Goal: Obtain resource: Download file/media

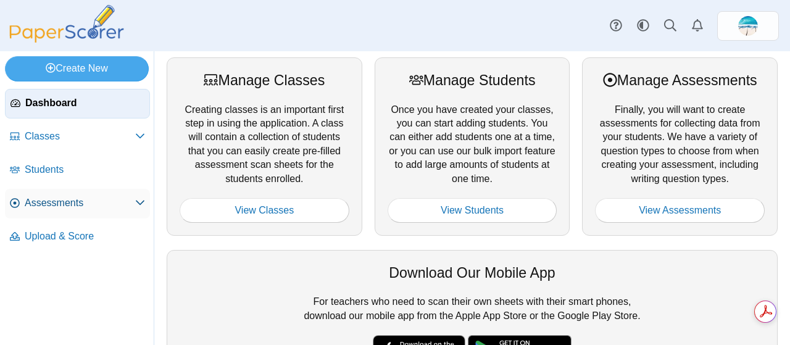
click at [57, 204] on span "Assessments" at bounding box center [80, 203] width 110 height 14
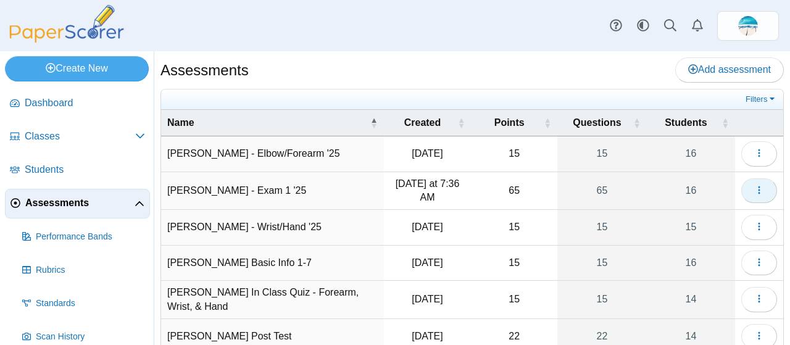
click at [754, 187] on icon "button" at bounding box center [759, 190] width 10 height 10
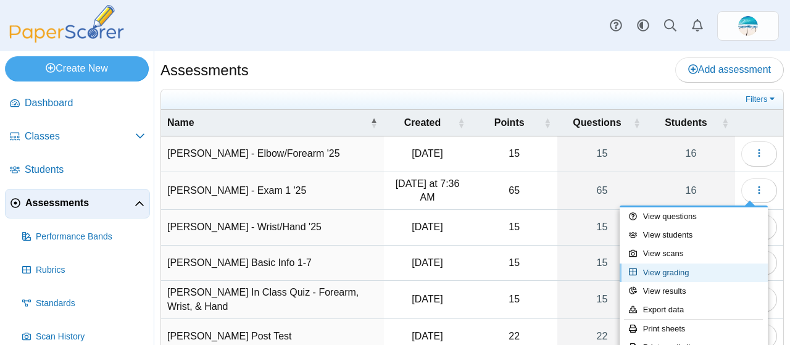
click at [678, 275] on link "View grading" at bounding box center [694, 273] width 148 height 19
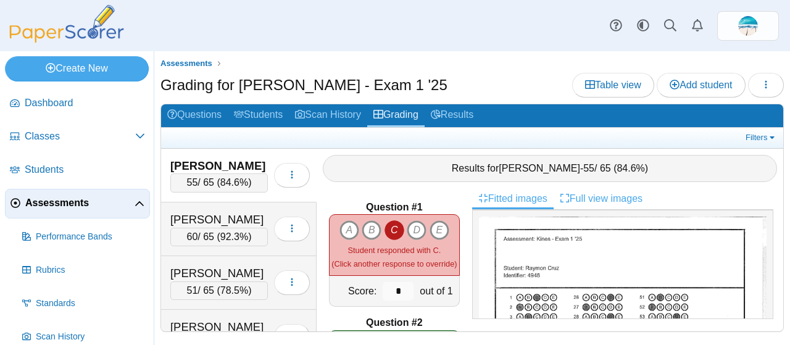
click at [576, 196] on link "Full view images" at bounding box center [601, 198] width 95 height 21
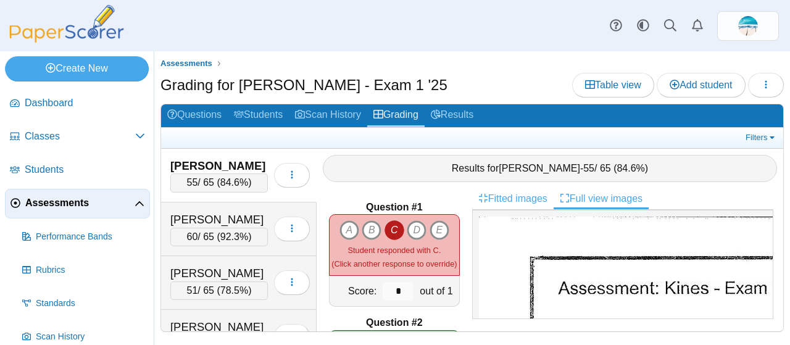
click at [528, 196] on link "Fitted images" at bounding box center [512, 198] width 81 height 21
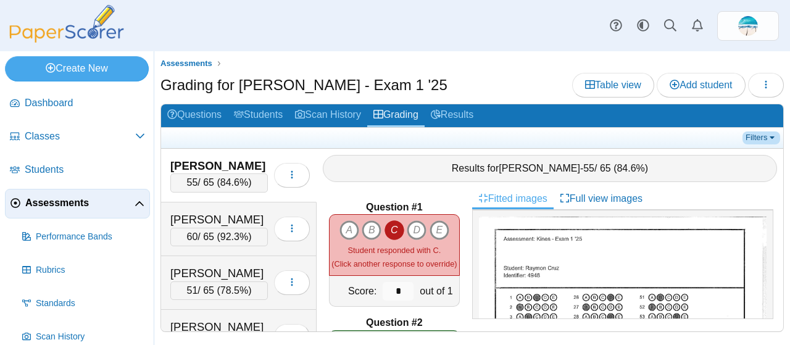
click at [769, 139] on link "Filters" at bounding box center [761, 137] width 38 height 12
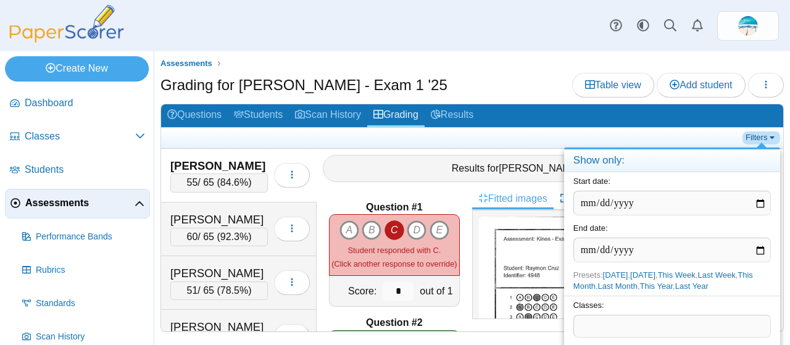
click at [769, 139] on link "Filters" at bounding box center [761, 137] width 38 height 12
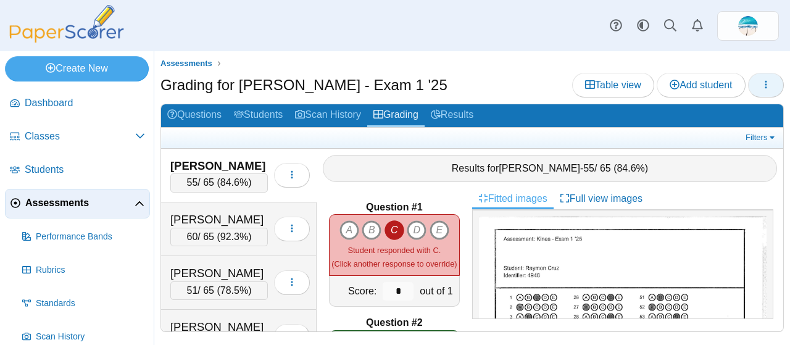
click at [765, 83] on use "button" at bounding box center [766, 84] width 2 height 8
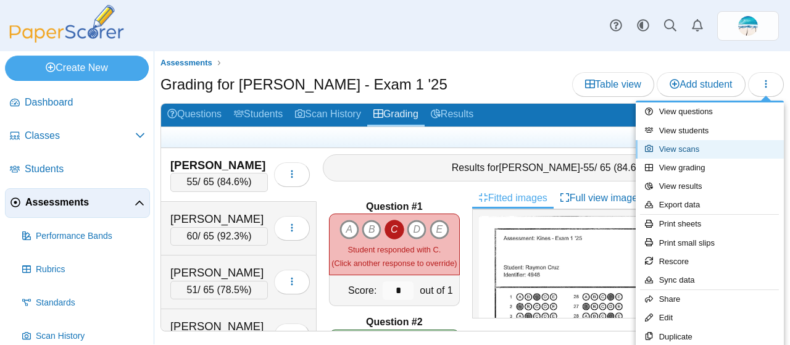
scroll to position [38, 0]
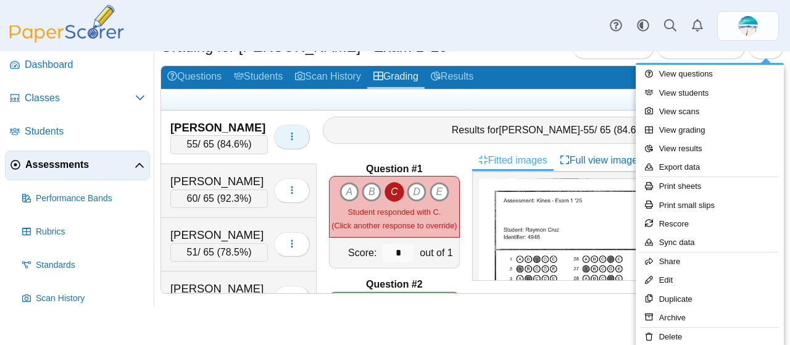
click at [287, 135] on icon "button" at bounding box center [292, 136] width 10 height 10
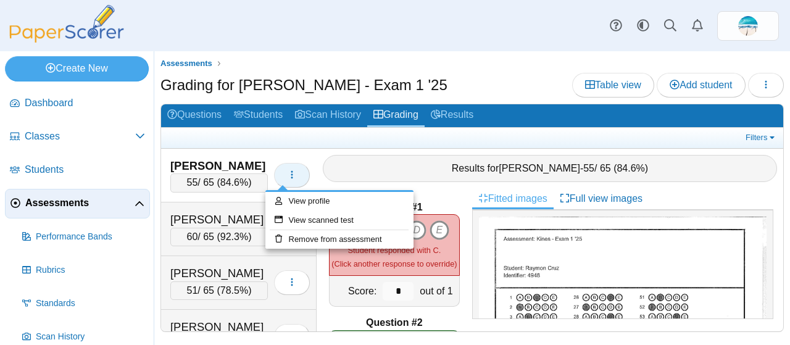
scroll to position [0, 0]
click at [770, 140] on link "Filters" at bounding box center [761, 137] width 38 height 12
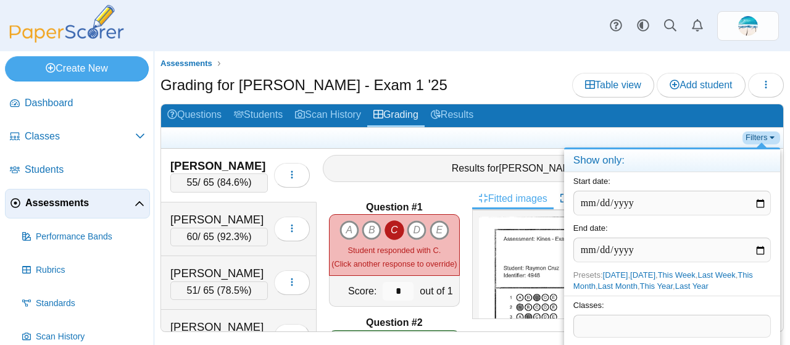
click at [770, 140] on link "Filters" at bounding box center [761, 137] width 38 height 12
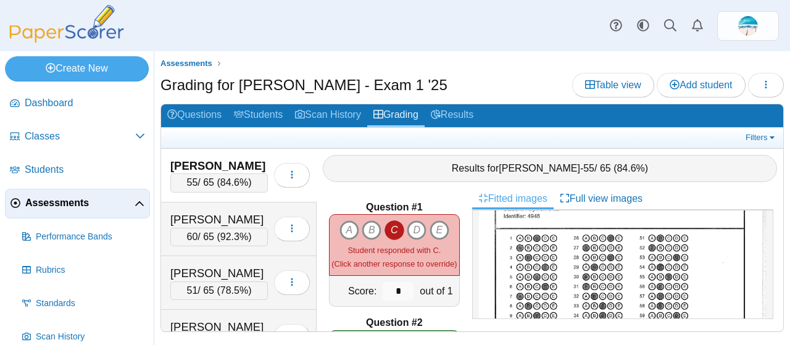
scroll to position [46, 0]
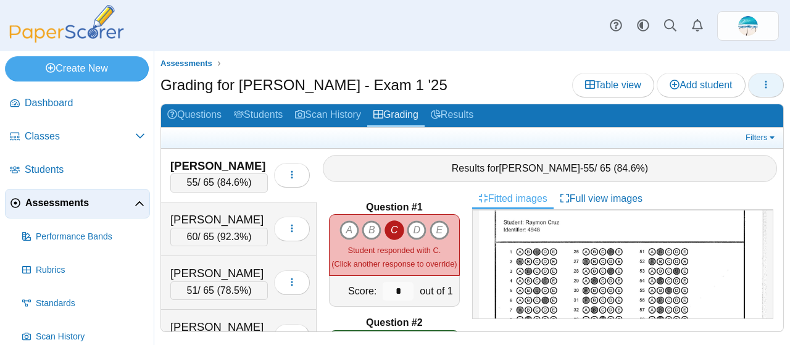
click at [764, 91] on button "button" at bounding box center [766, 85] width 36 height 25
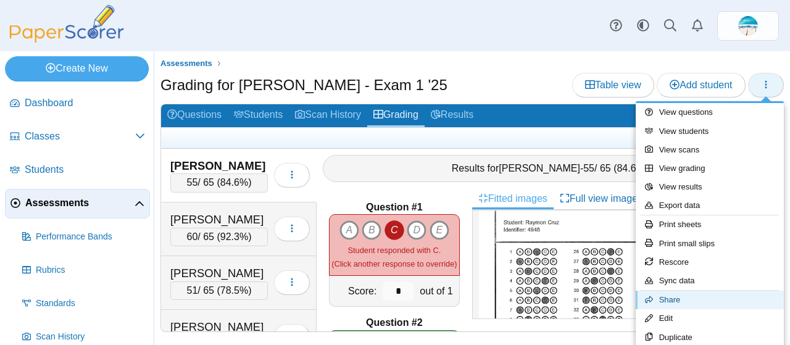
click at [636, 291] on link "Share" at bounding box center [710, 300] width 148 height 19
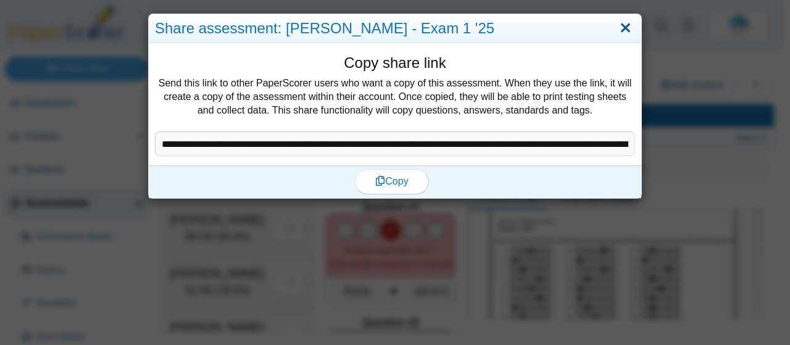
click at [620, 30] on link "Close" at bounding box center [625, 28] width 19 height 21
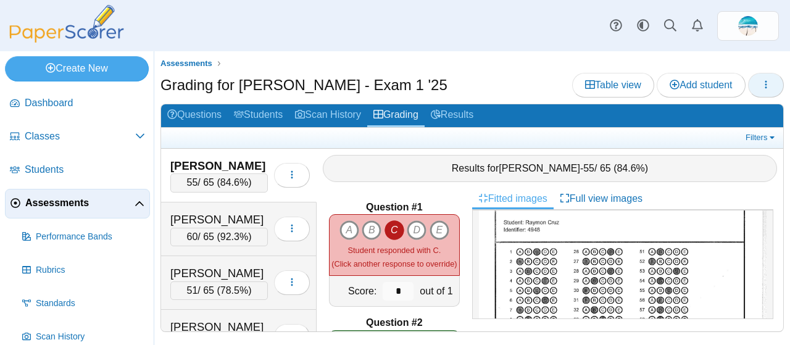
click at [773, 83] on button "button" at bounding box center [766, 85] width 36 height 25
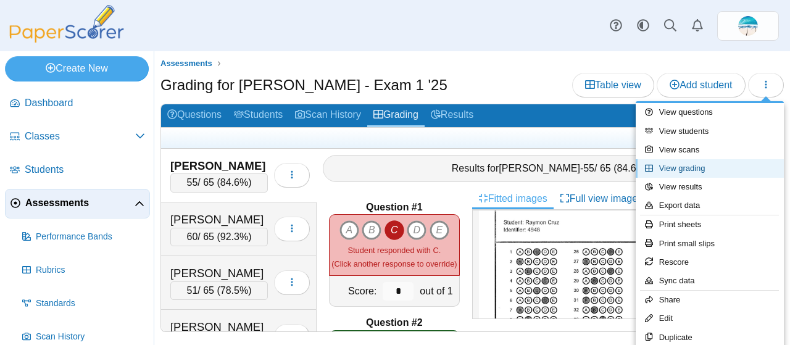
click at [711, 160] on link "View grading" at bounding box center [710, 168] width 148 height 19
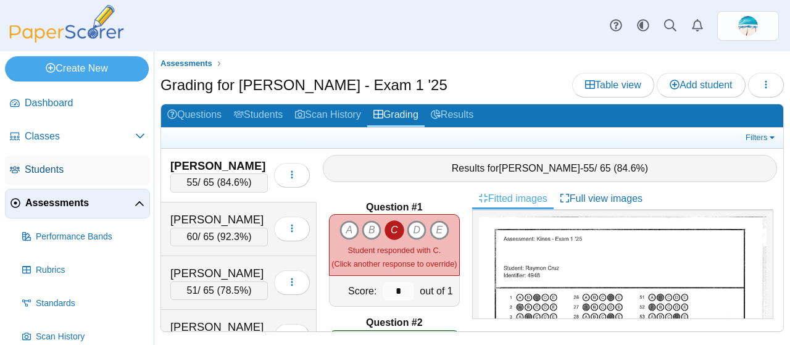
scroll to position [1, 0]
click at [287, 170] on span "button" at bounding box center [292, 175] width 10 height 10
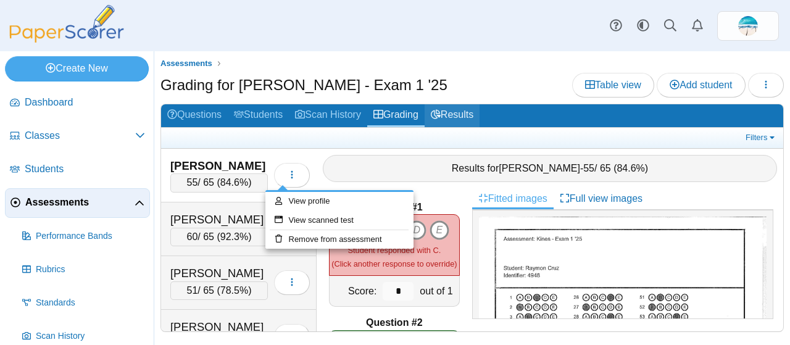
click at [472, 116] on link "Results" at bounding box center [452, 115] width 55 height 23
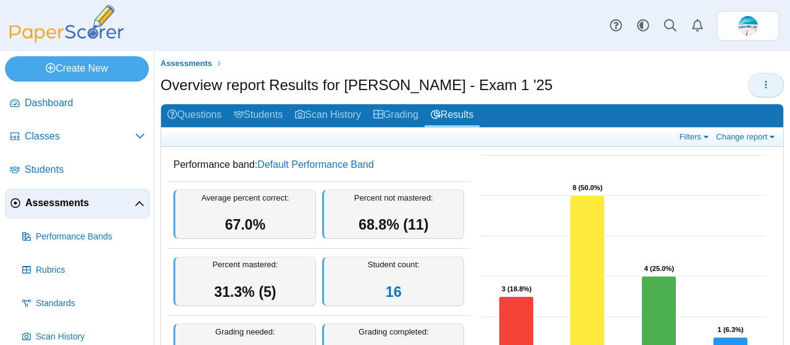
click at [761, 80] on icon "button" at bounding box center [766, 85] width 10 height 10
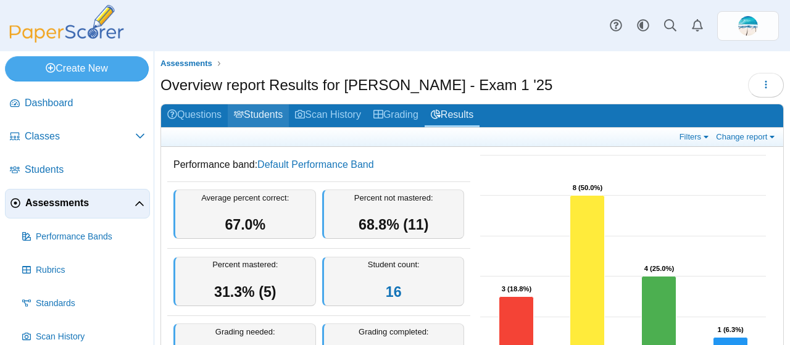
click at [263, 112] on link "Students" at bounding box center [258, 115] width 61 height 23
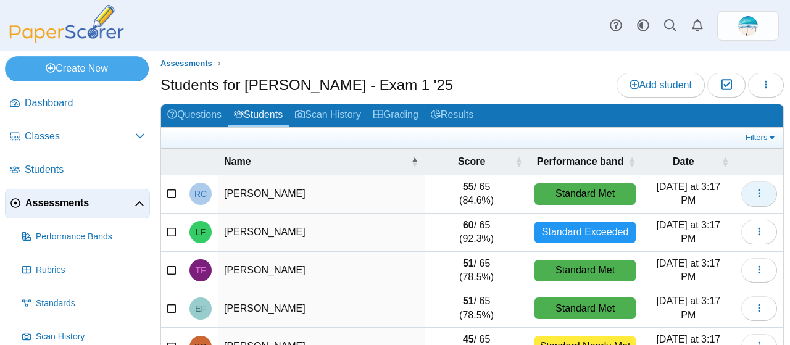
click at [754, 189] on icon "button" at bounding box center [759, 193] width 10 height 10
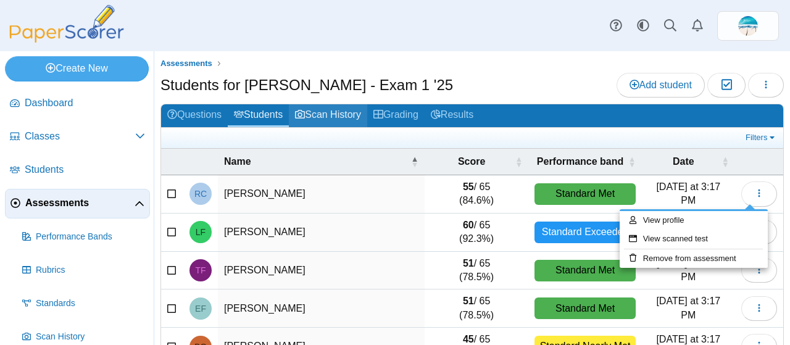
click at [337, 118] on link "Scan History" at bounding box center [328, 115] width 78 height 23
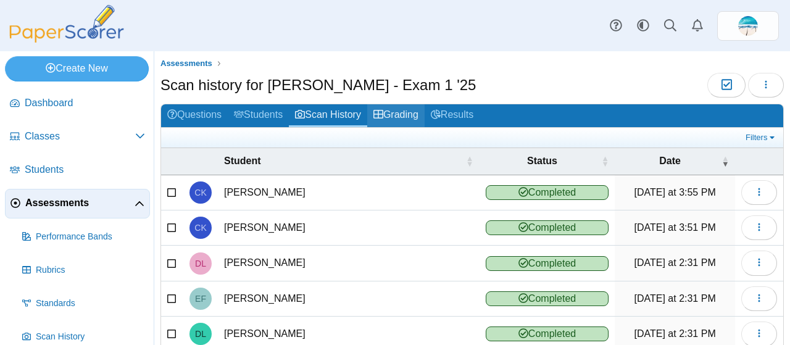
click at [394, 115] on link "Grading" at bounding box center [395, 115] width 57 height 23
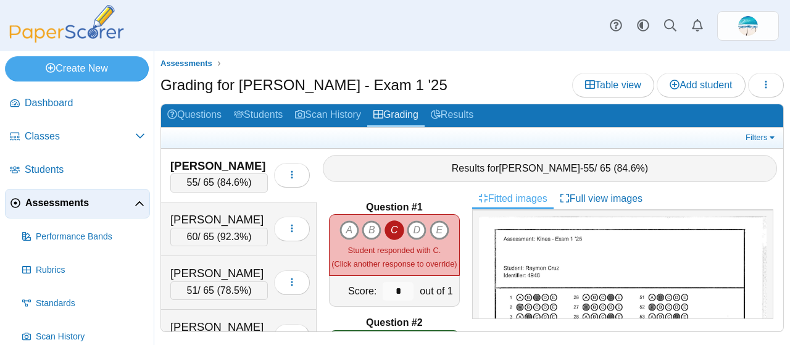
click at [646, 170] on div "Results for Raymon Cruz - 55 / 65 ( 84.6% )" at bounding box center [550, 168] width 454 height 27
click at [765, 85] on use "button" at bounding box center [766, 84] width 2 height 8
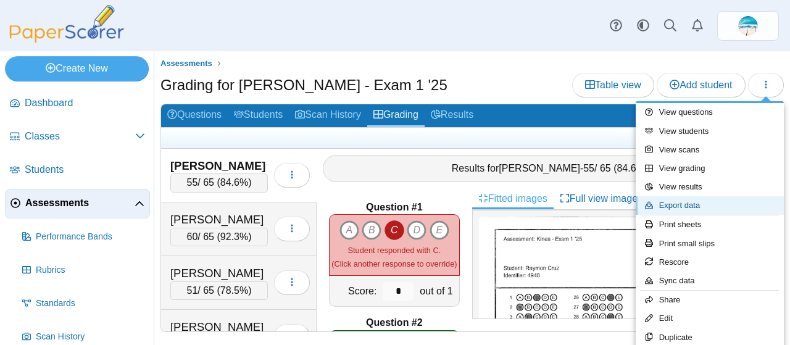
click at [719, 207] on link "Export data" at bounding box center [710, 205] width 148 height 19
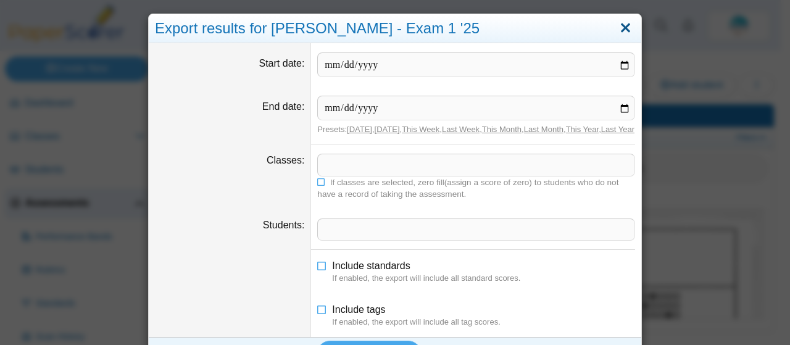
click at [620, 27] on link "Close" at bounding box center [625, 28] width 19 height 21
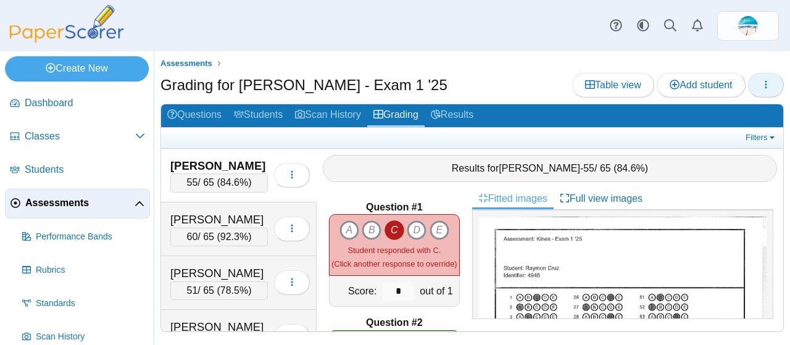
click at [772, 85] on button "button" at bounding box center [766, 85] width 36 height 25
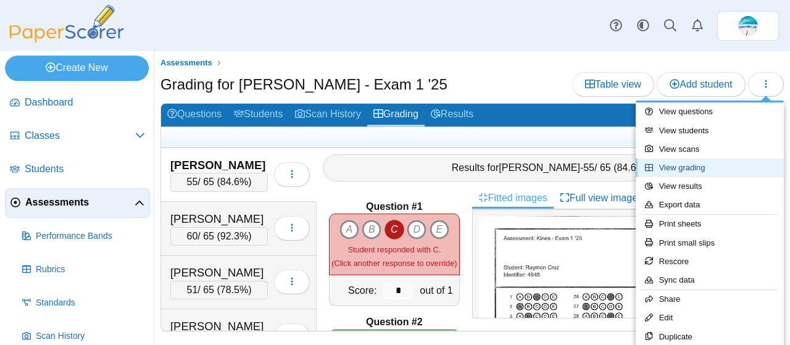
scroll to position [38, 0]
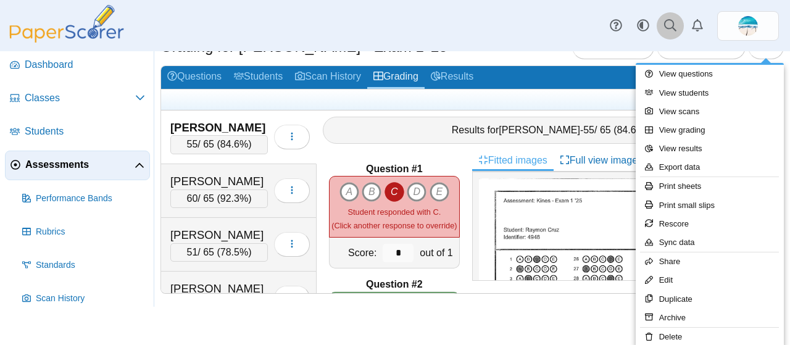
click at [666, 22] on icon at bounding box center [670, 25] width 12 height 12
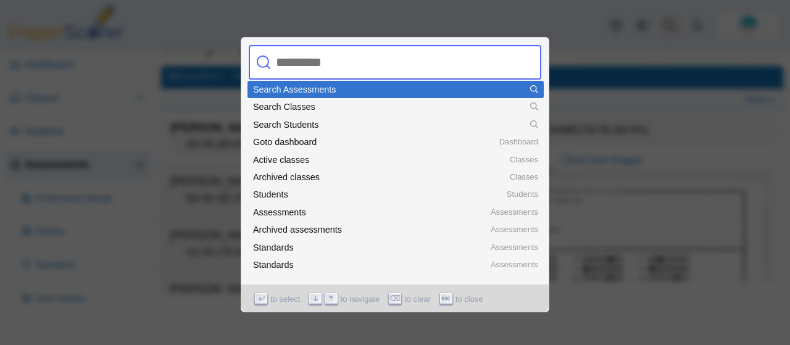
scroll to position [0, 0]
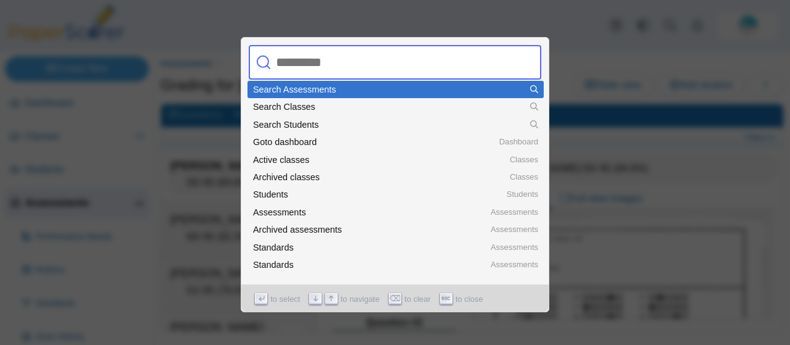
drag, startPoint x: 633, startPoint y: 51, endPoint x: 545, endPoint y: 1, distance: 101.4
click at [545, 1] on div at bounding box center [395, 172] width 790 height 345
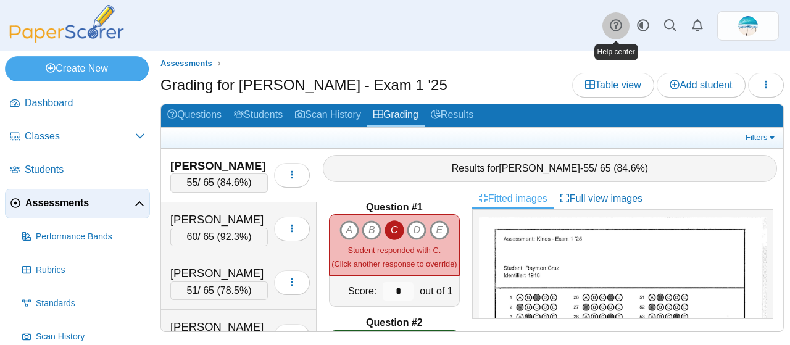
click at [615, 28] on use at bounding box center [616, 26] width 12 height 12
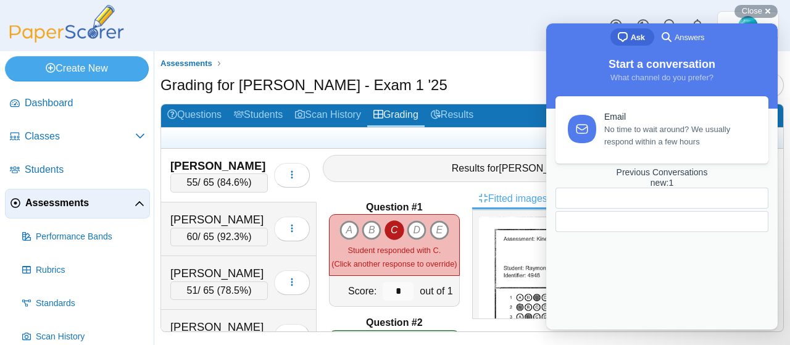
drag, startPoint x: 681, startPoint y: 282, endPoint x: 707, endPoint y: 286, distance: 26.2
click at [707, 188] on div "new : 1" at bounding box center [661, 183] width 213 height 10
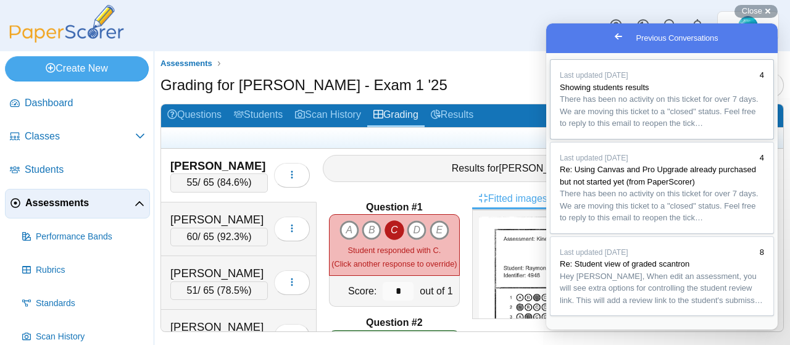
scroll to position [160, 0]
click at [611, 37] on span "Go back" at bounding box center [618, 36] width 15 height 15
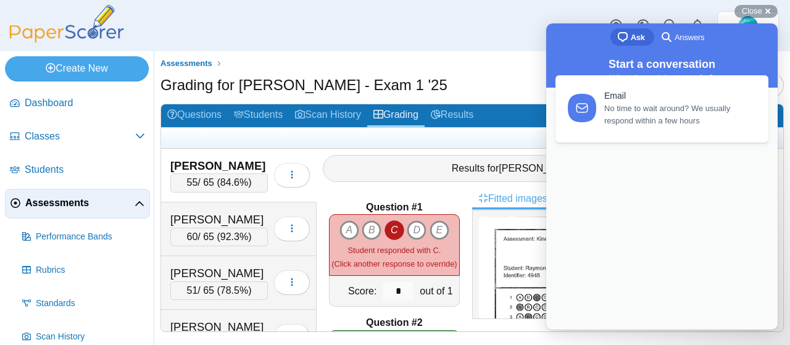
scroll to position [0, 0]
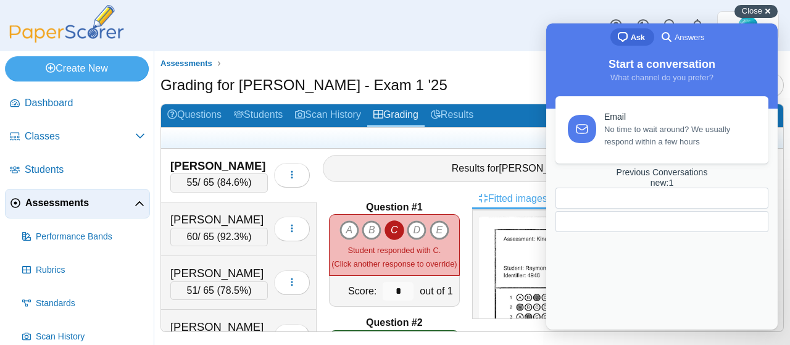
click at [752, 9] on span "Close" at bounding box center [752, 10] width 20 height 9
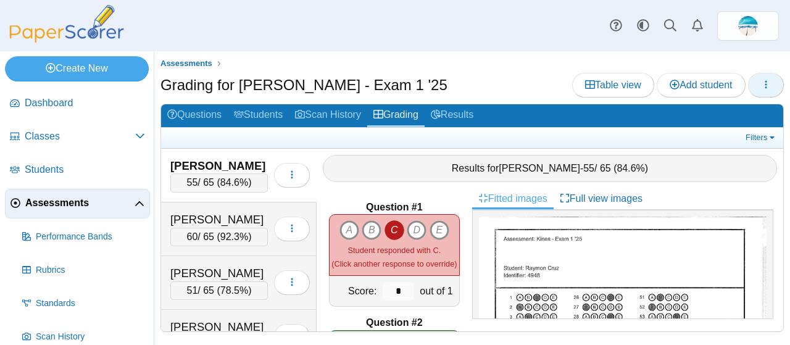
click at [769, 88] on icon "button" at bounding box center [766, 85] width 10 height 10
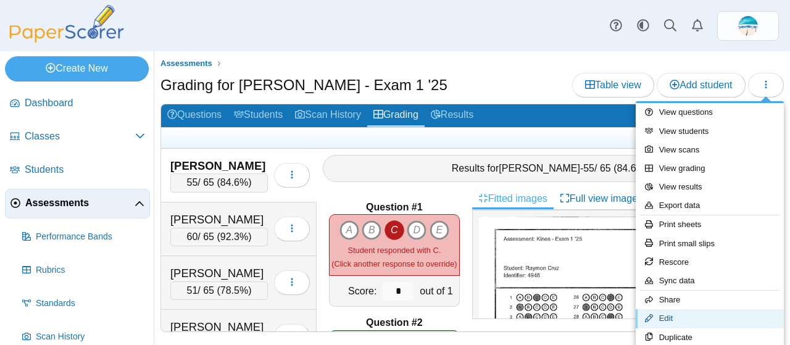
click at [682, 312] on link "Edit" at bounding box center [710, 318] width 148 height 19
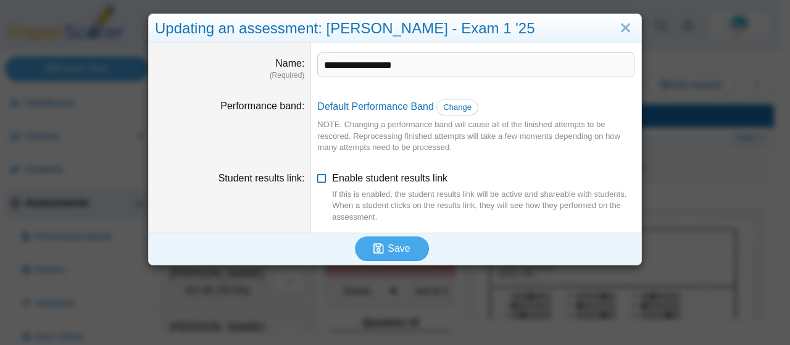
click at [318, 179] on icon at bounding box center [322, 176] width 10 height 9
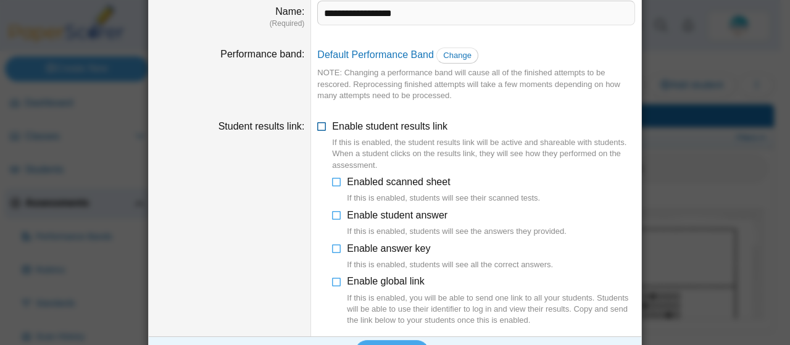
scroll to position [79, 0]
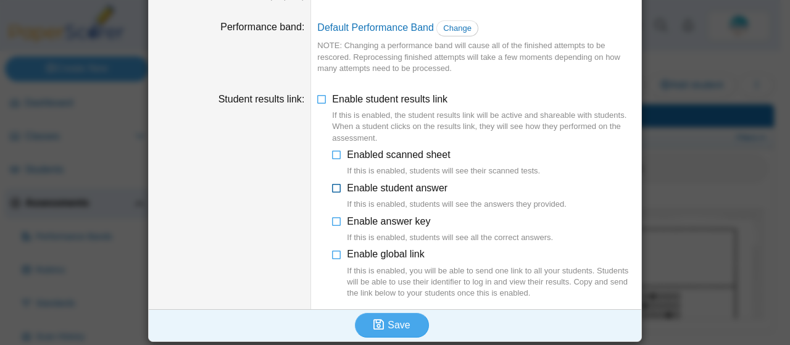
click at [333, 185] on icon at bounding box center [337, 185] width 10 height 9
click at [334, 222] on icon at bounding box center [337, 219] width 10 height 9
click at [388, 320] on span "Save" at bounding box center [399, 325] width 22 height 10
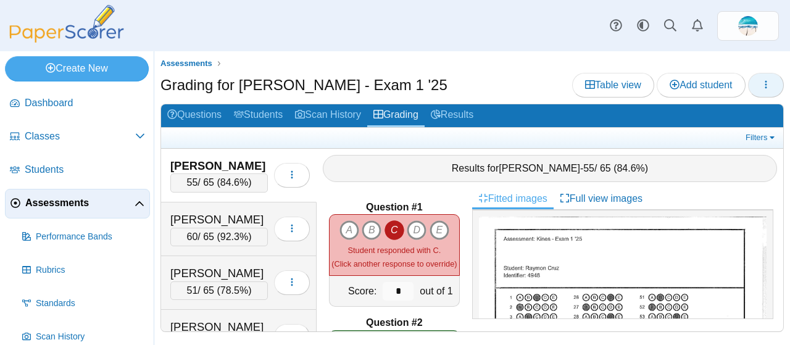
click at [774, 89] on button "button" at bounding box center [766, 85] width 36 height 25
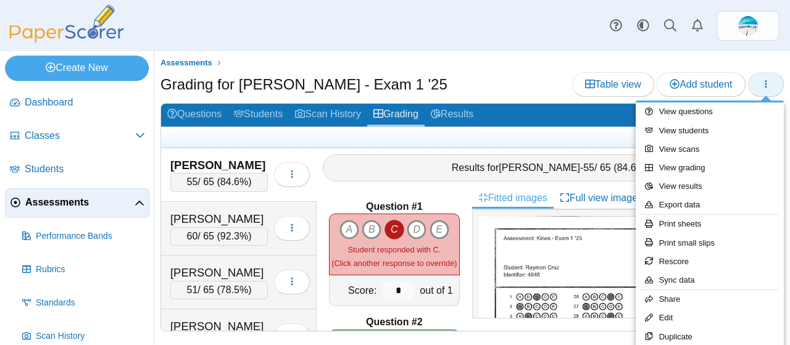
scroll to position [38, 0]
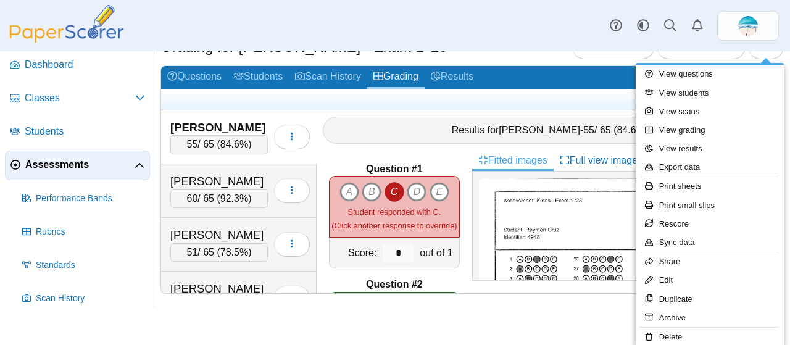
click at [553, 98] on ul at bounding box center [454, 99] width 575 height 12
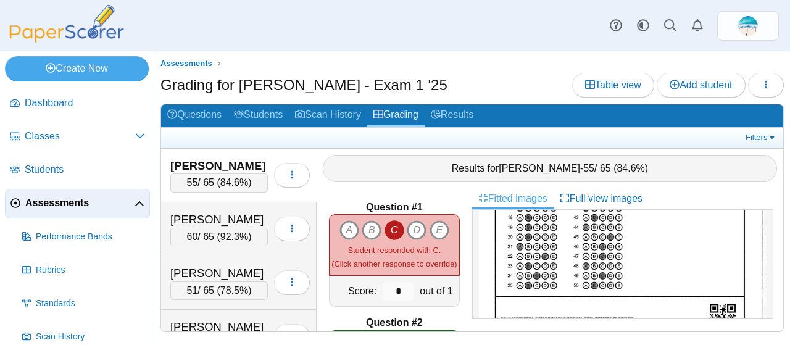
scroll to position [267, 0]
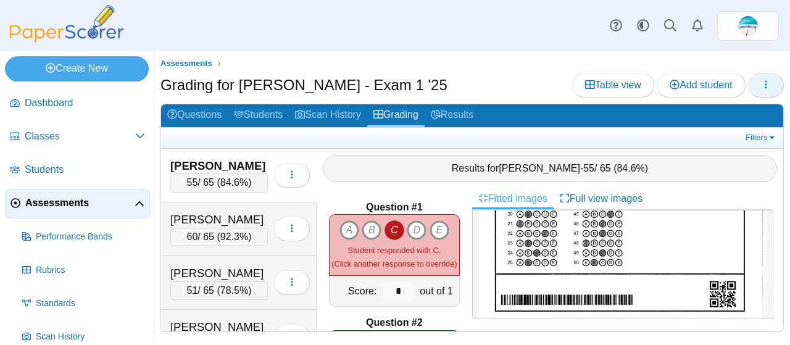
click at [757, 87] on button "button" at bounding box center [766, 85] width 36 height 25
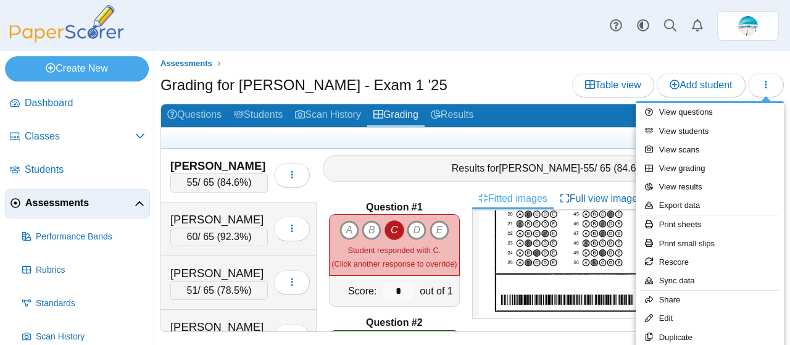
drag, startPoint x: 757, startPoint y: 87, endPoint x: 475, endPoint y: 56, distance: 283.8
click at [475, 56] on div "Assessments Grading for Kines - Exam 1 '25 Table view Add student A" at bounding box center [472, 198] width 636 height 294
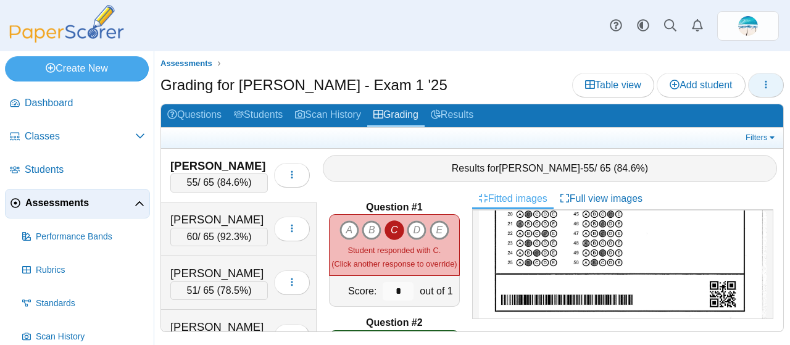
click at [774, 86] on button "button" at bounding box center [766, 85] width 36 height 25
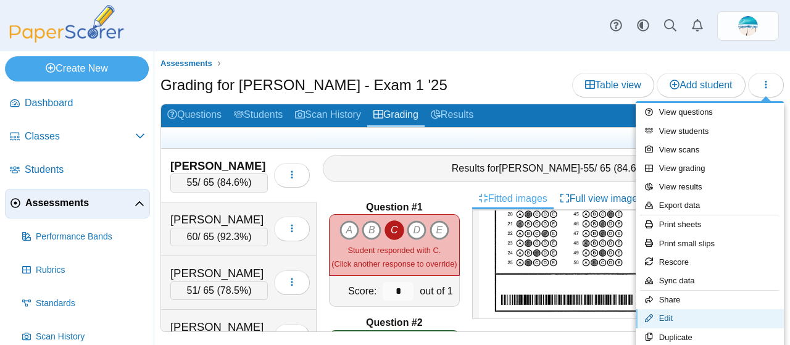
click at [692, 313] on link "Edit" at bounding box center [710, 318] width 148 height 19
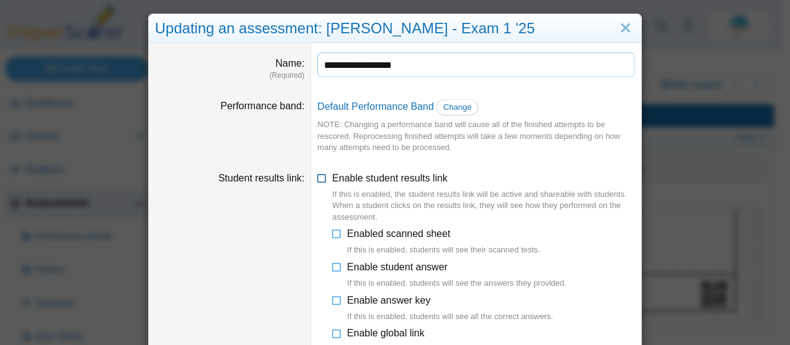
scroll to position [79, 0]
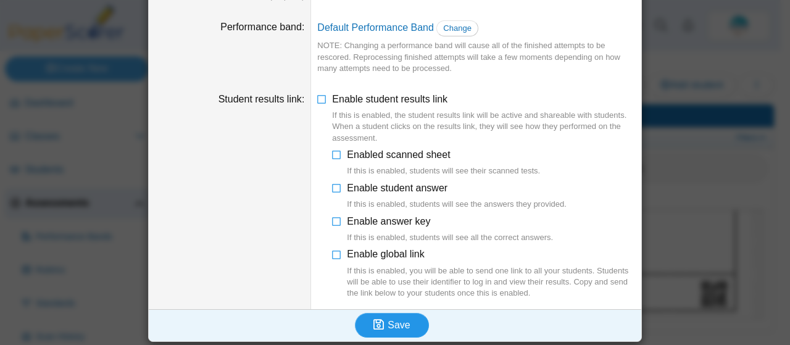
click at [388, 320] on span "Save" at bounding box center [399, 325] width 22 height 10
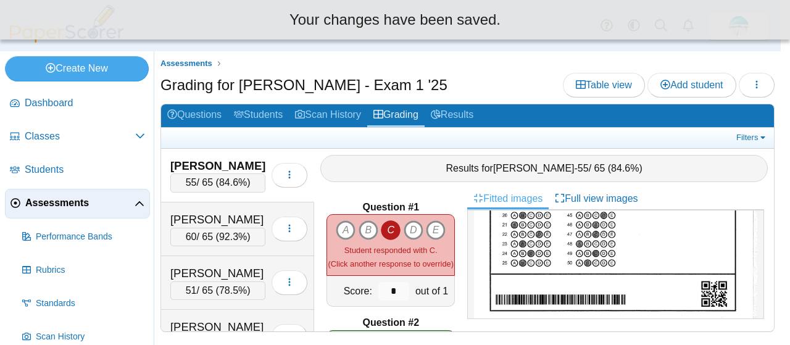
scroll to position [267, 0]
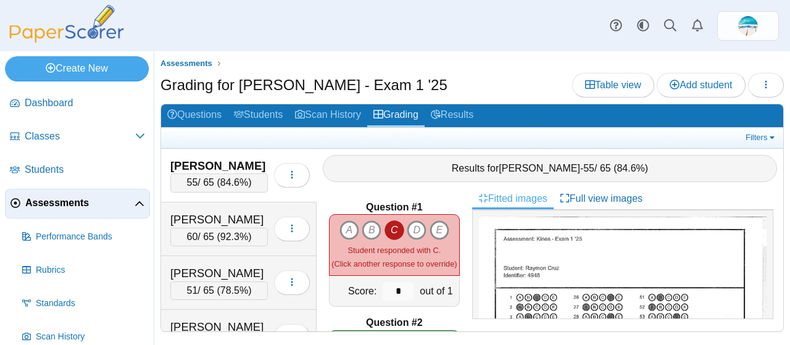
drag, startPoint x: 770, startPoint y: 88, endPoint x: 486, endPoint y: 71, distance: 284.4
click at [486, 71] on div "Assessments Grading for [PERSON_NAME] - Exam 1 '25 Table view Add student Loadi…" at bounding box center [471, 200] width 623 height 287
click at [465, 114] on link "Results" at bounding box center [452, 115] width 55 height 23
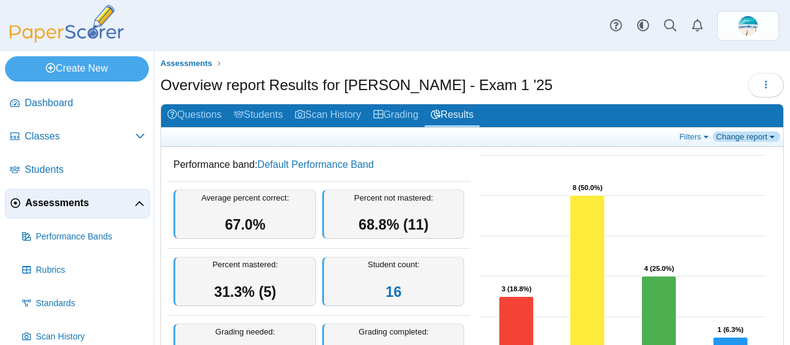
click at [754, 135] on link "Change report" at bounding box center [746, 136] width 67 height 10
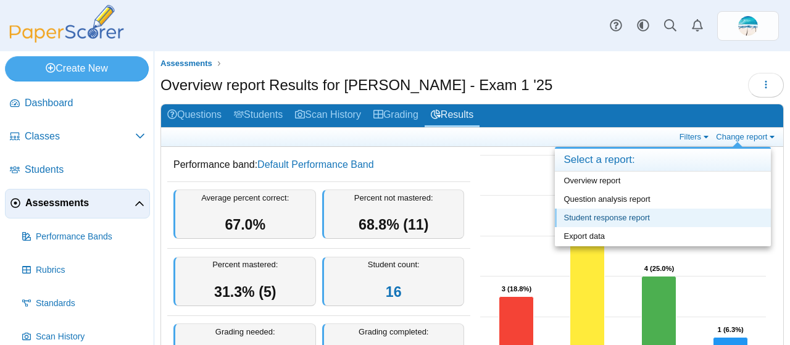
click at [688, 215] on link "Student response report" at bounding box center [663, 218] width 216 height 19
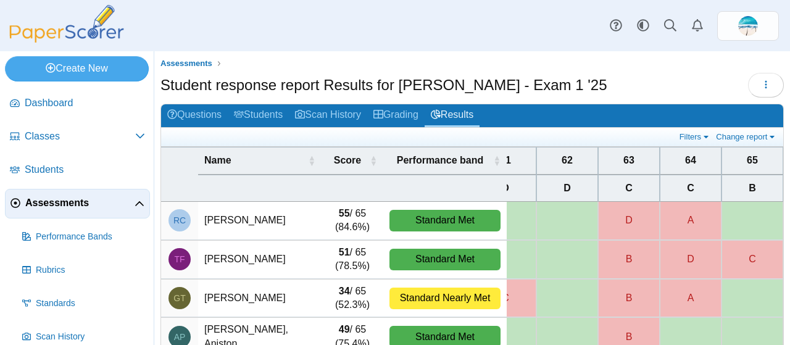
click at [236, 218] on td "[PERSON_NAME]" at bounding box center [259, 221] width 123 height 38
click at [688, 136] on link "Filters" at bounding box center [695, 136] width 38 height 10
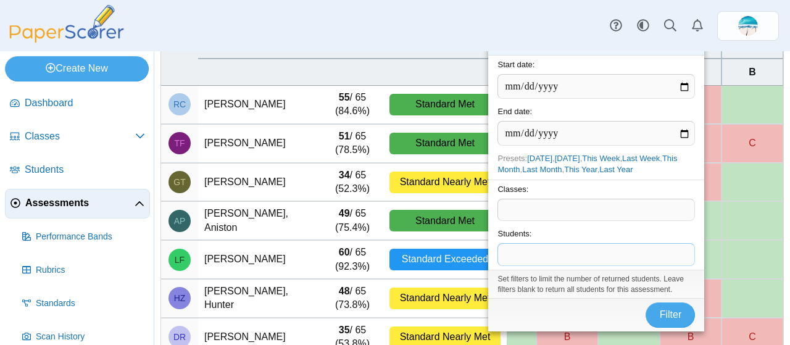
click at [596, 257] on span at bounding box center [596, 254] width 196 height 21
click at [472, 41] on div "Dashboard Classes Archived classes Students Assessments" at bounding box center [395, 25] width 790 height 51
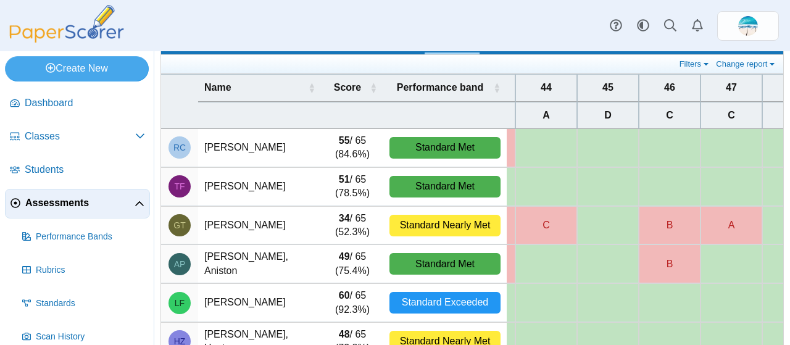
click at [256, 149] on td "Cruz, Raymon" at bounding box center [259, 148] width 123 height 38
click at [256, 149] on td "[PERSON_NAME]" at bounding box center [259, 148] width 123 height 38
click at [61, 172] on span "Students" at bounding box center [85, 170] width 120 height 14
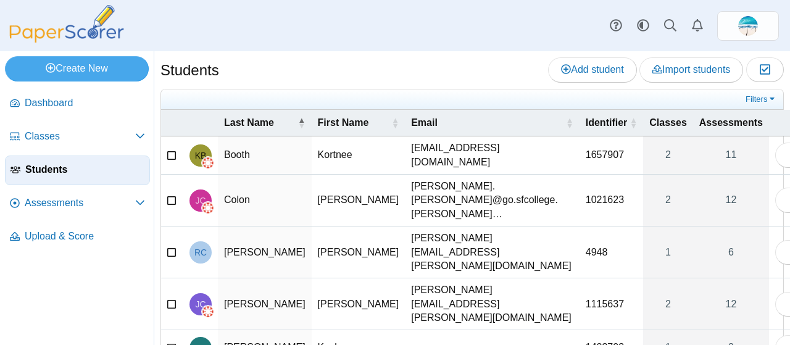
drag, startPoint x: 320, startPoint y: 223, endPoint x: 172, endPoint y: 221, distance: 148.1
click at [172, 246] on icon at bounding box center [172, 250] width 10 height 9
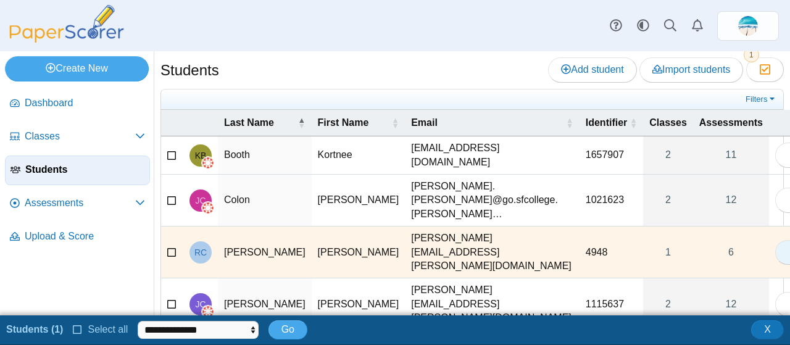
click at [775, 240] on button "button" at bounding box center [793, 252] width 36 height 25
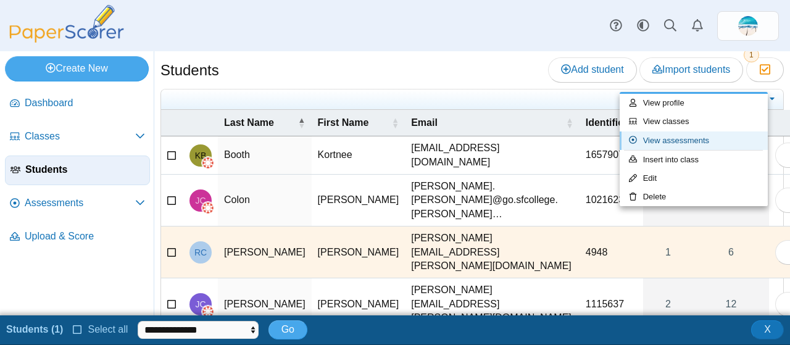
click at [701, 142] on link "View assessments" at bounding box center [694, 140] width 148 height 19
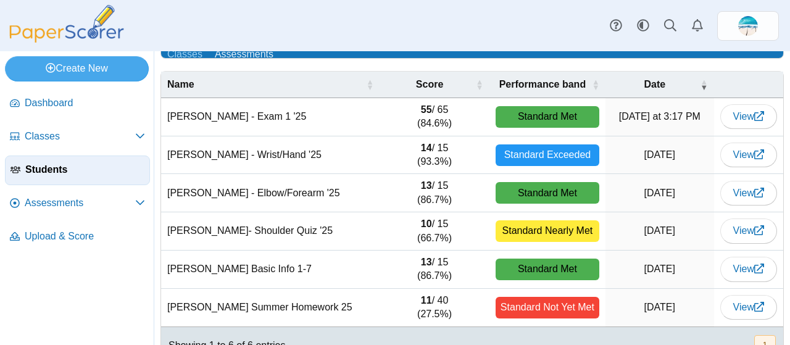
scroll to position [121, 0]
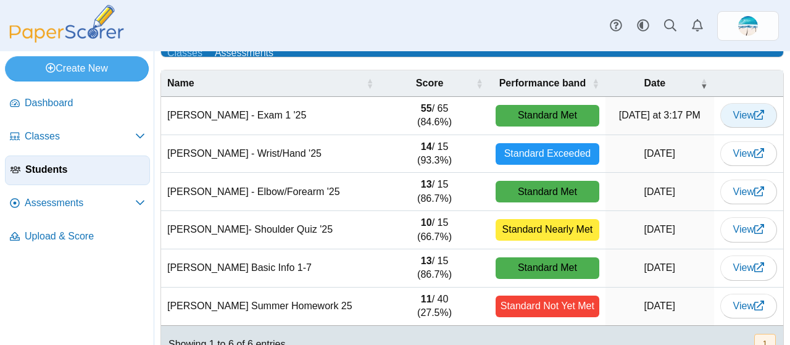
click at [754, 110] on use at bounding box center [759, 115] width 10 height 10
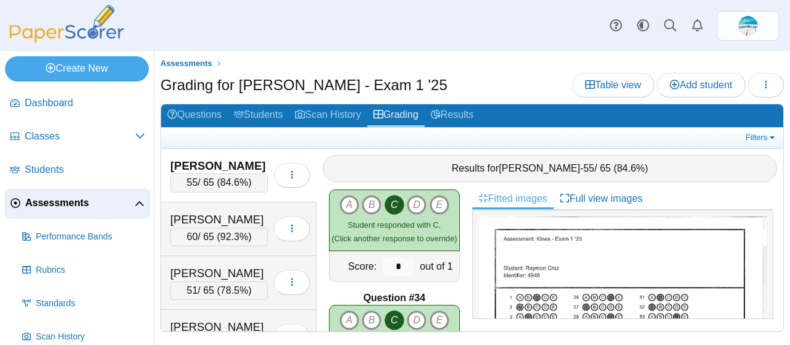
scroll to position [3828, 0]
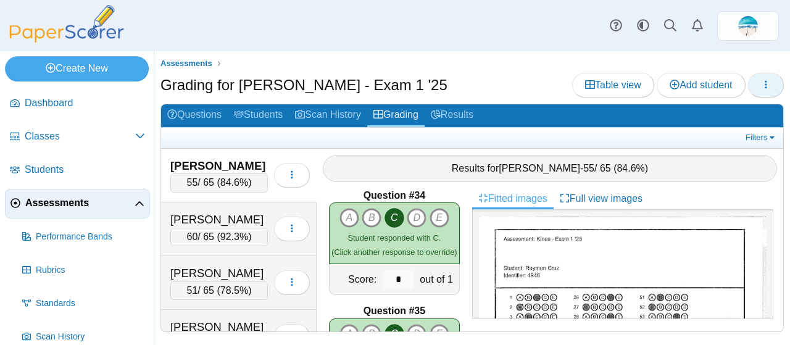
click at [759, 80] on button "button" at bounding box center [766, 85] width 36 height 25
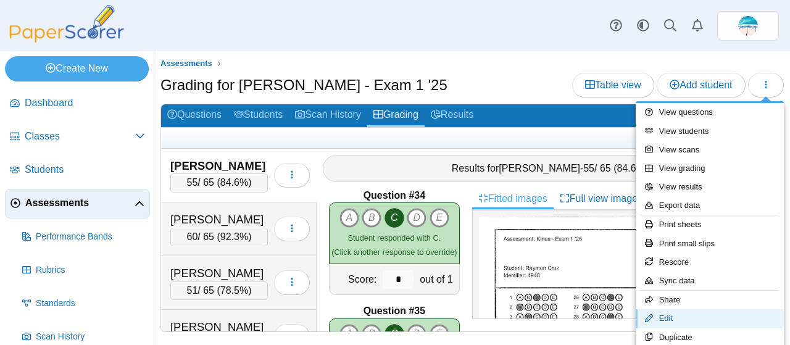
click at [673, 317] on link "Edit" at bounding box center [710, 318] width 148 height 19
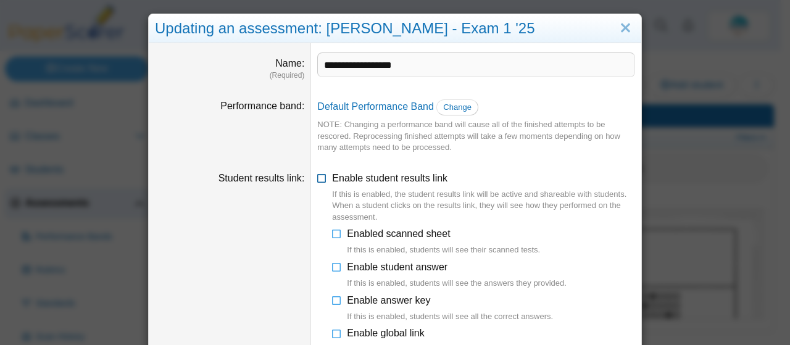
click at [317, 175] on icon at bounding box center [322, 176] width 10 height 9
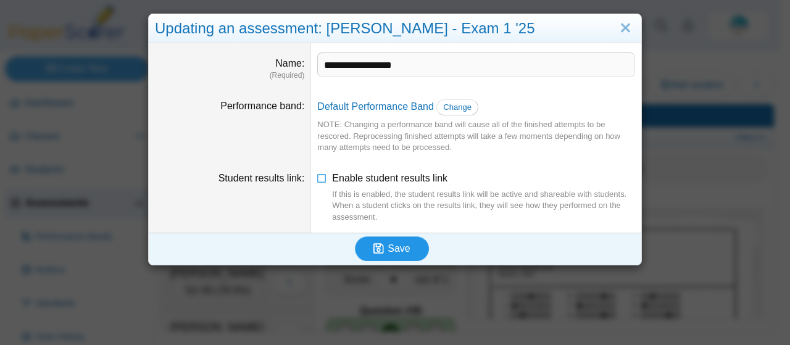
click at [391, 240] on button "Save" at bounding box center [392, 248] width 74 height 25
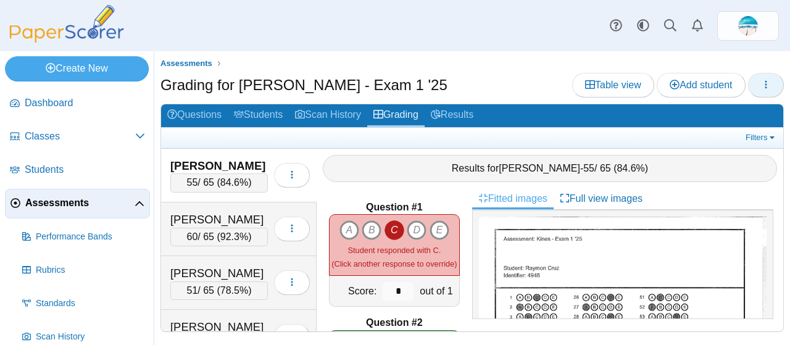
click at [771, 83] on button "button" at bounding box center [766, 85] width 36 height 25
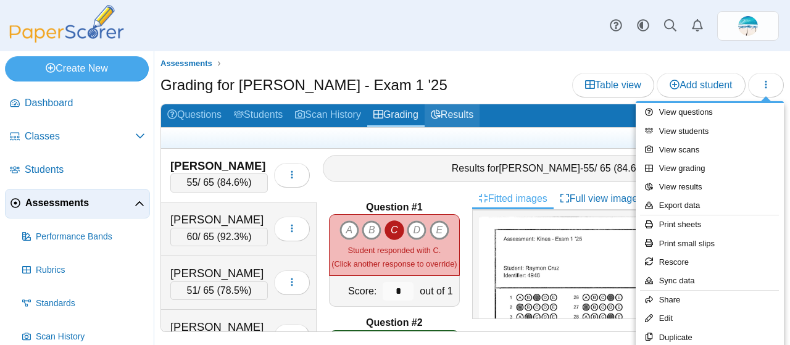
click at [465, 118] on link "Results" at bounding box center [452, 115] width 55 height 23
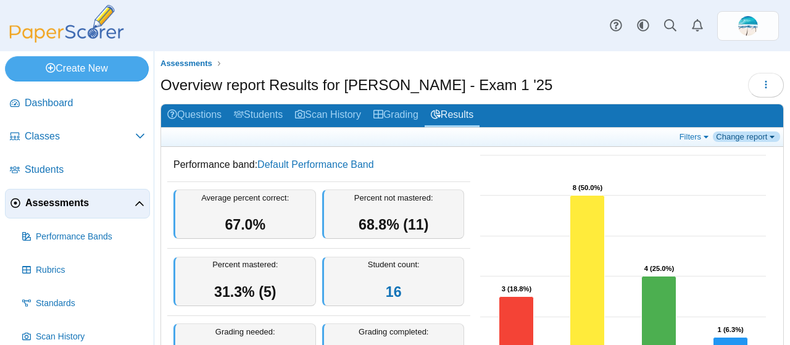
drag, startPoint x: 758, startPoint y: 138, endPoint x: 767, endPoint y: 136, distance: 8.7
click at [767, 136] on link "Change report" at bounding box center [746, 136] width 67 height 10
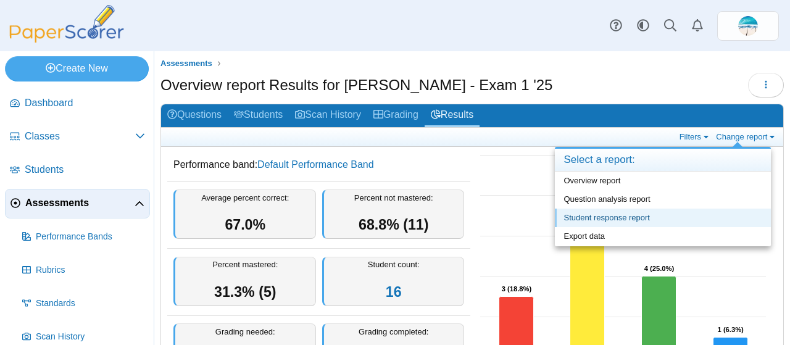
click at [710, 219] on link "Student response report" at bounding box center [663, 218] width 216 height 19
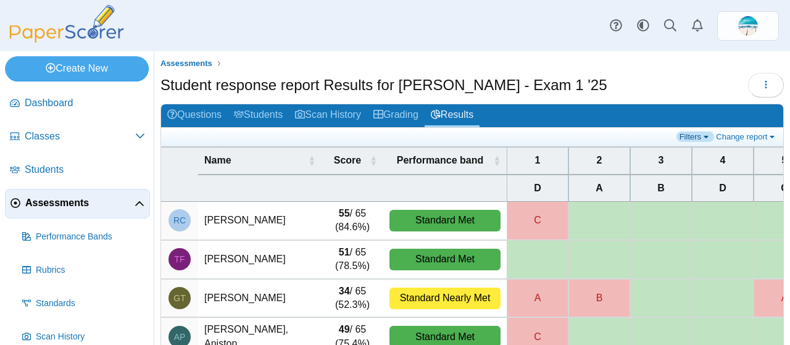
click at [696, 133] on link "Filters" at bounding box center [695, 136] width 38 height 10
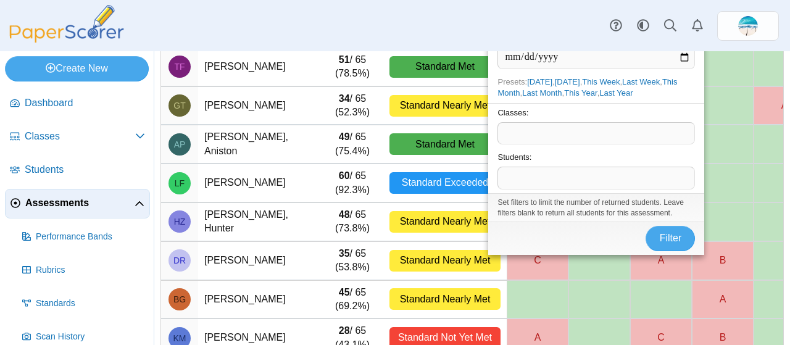
scroll to position [193, 0]
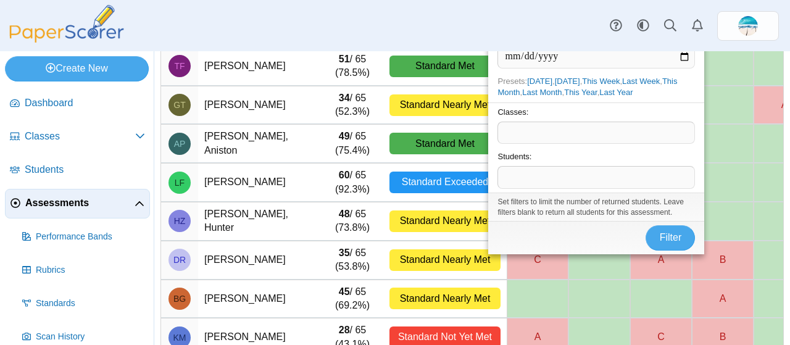
click at [540, 174] on span at bounding box center [596, 177] width 196 height 21
click at [666, 234] on span "Filter" at bounding box center [671, 238] width 22 height 10
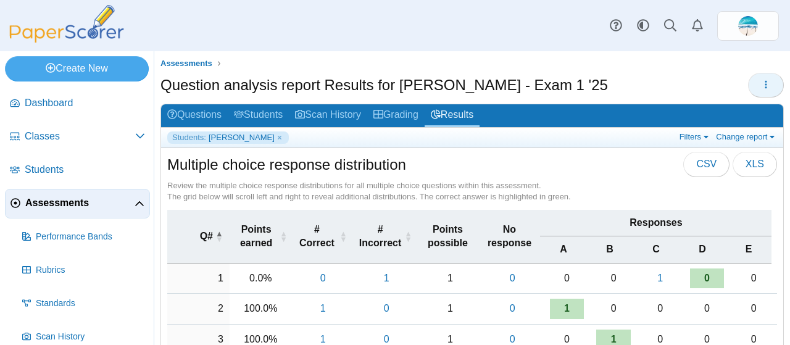
click at [761, 89] on span "button" at bounding box center [766, 85] width 10 height 10
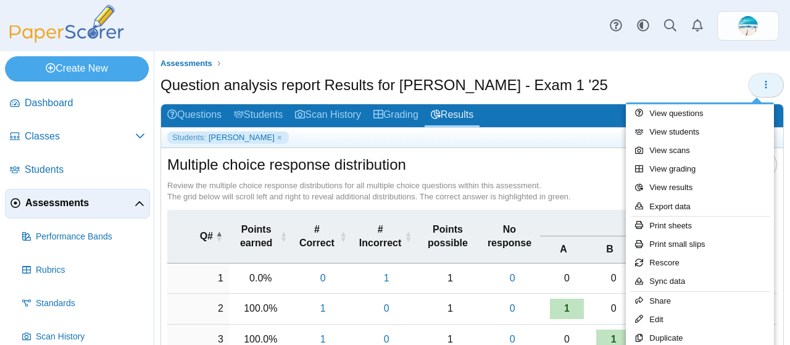
click at [761, 89] on span "button" at bounding box center [766, 85] width 10 height 10
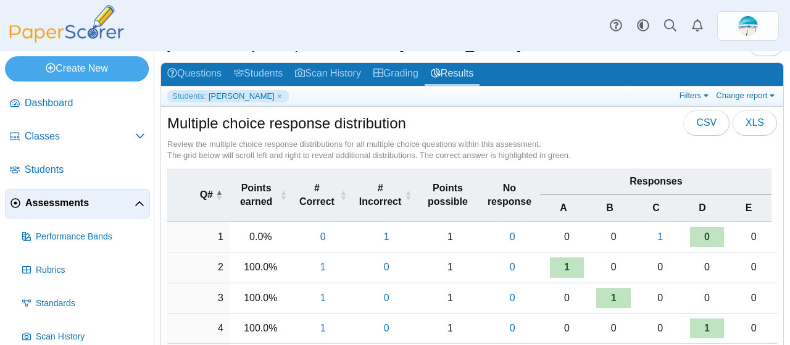
scroll to position [41, 0]
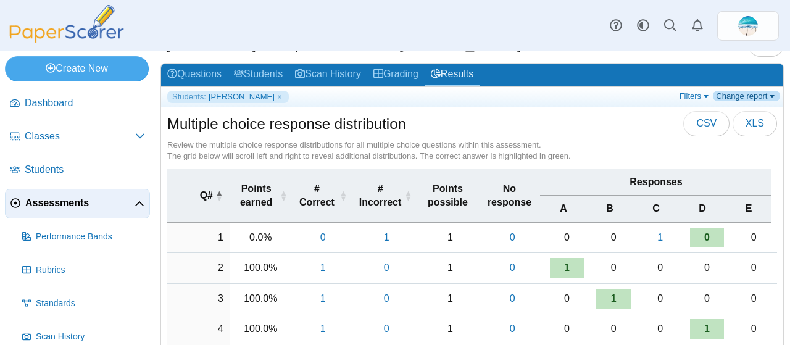
click at [736, 93] on link "Change report" at bounding box center [746, 96] width 67 height 10
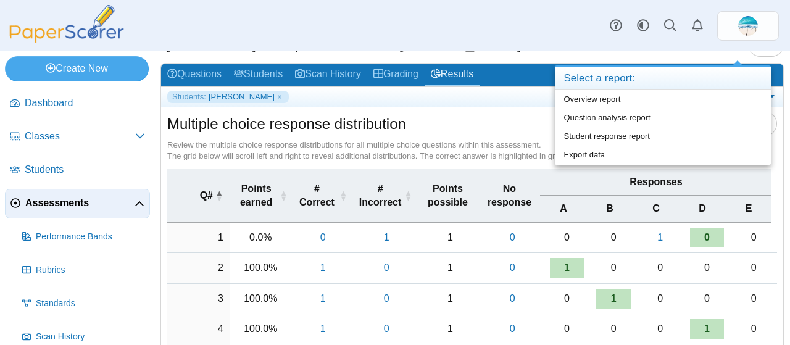
click at [446, 108] on div "Multiple choice response distribution CSV XLS Review the multiple choice respon…" at bounding box center [472, 136] width 622 height 58
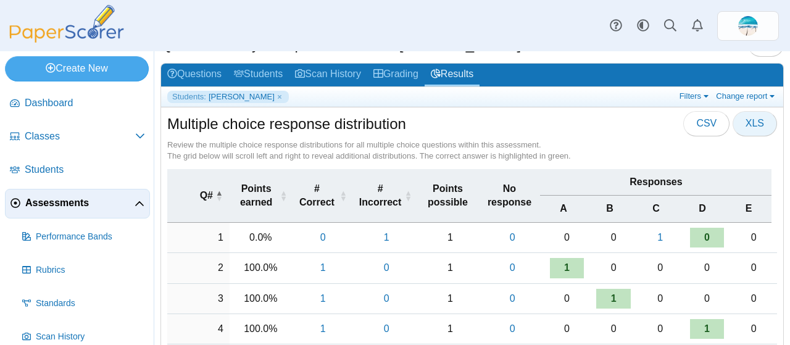
click at [746, 123] on span "XLS" at bounding box center [755, 123] width 19 height 10
click at [462, 73] on link "Results" at bounding box center [452, 75] width 55 height 23
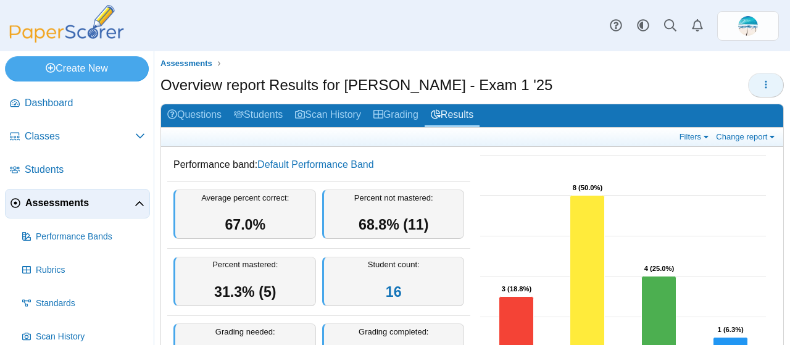
click at [761, 86] on icon "button" at bounding box center [766, 85] width 10 height 10
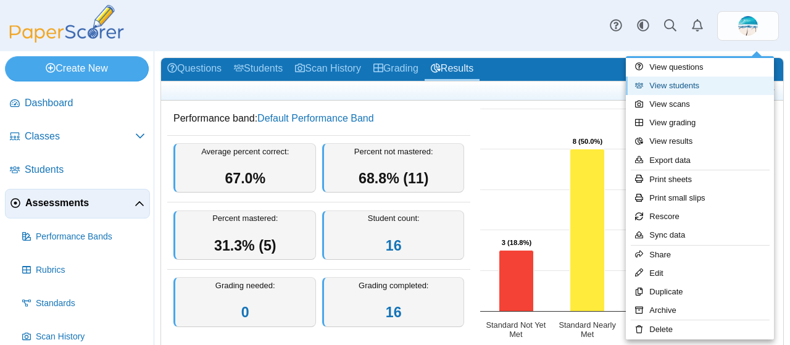
scroll to position [49, 0]
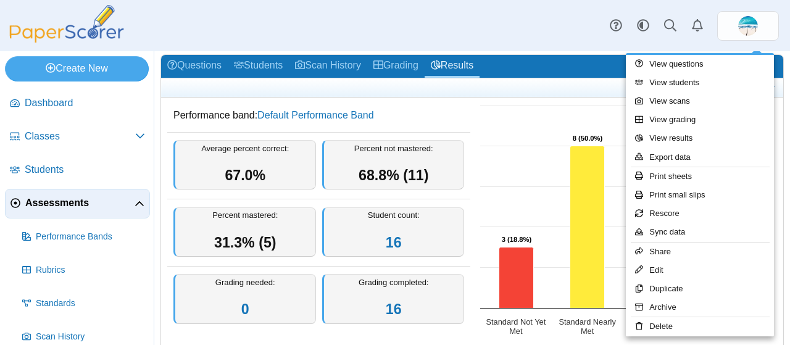
click at [543, 33] on div "Dashboard Classes Archived classes Students Assessments" at bounding box center [395, 25] width 790 height 51
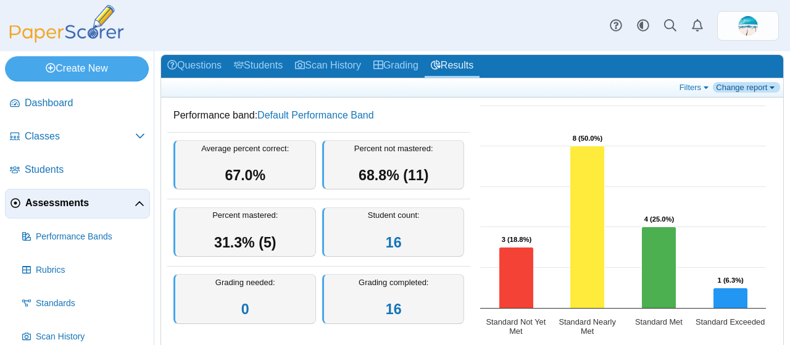
click at [755, 88] on link "Change report" at bounding box center [746, 87] width 67 height 10
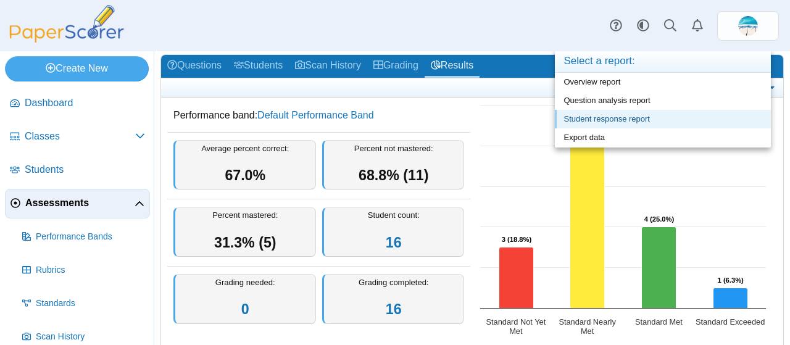
click at [681, 119] on link "Student response report" at bounding box center [663, 119] width 216 height 19
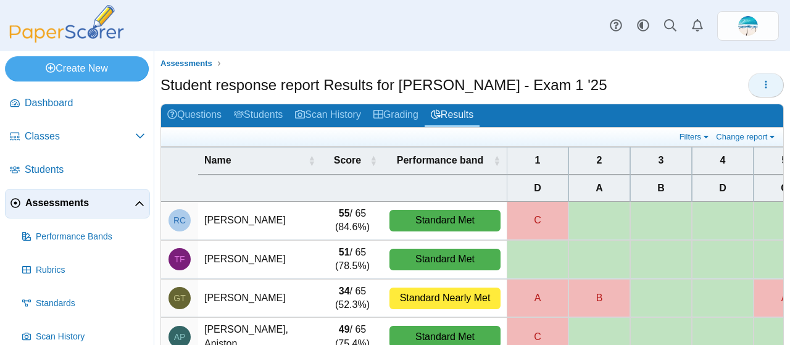
click at [761, 80] on icon "button" at bounding box center [766, 85] width 10 height 10
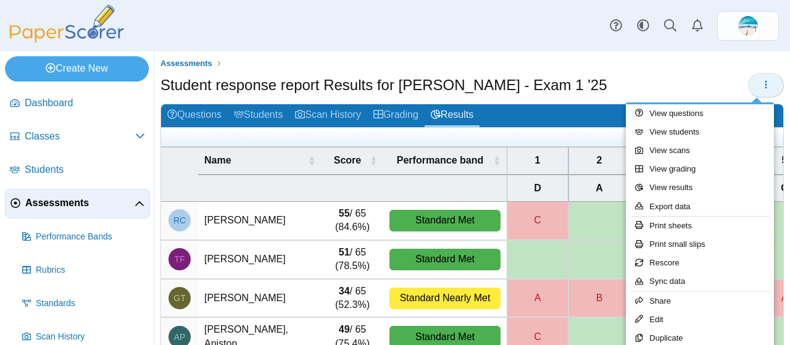
click at [761, 80] on icon "button" at bounding box center [766, 85] width 10 height 10
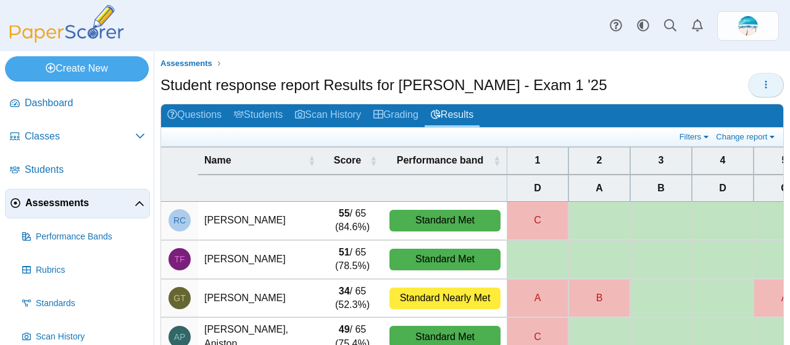
click at [761, 80] on icon "button" at bounding box center [766, 85] width 10 height 10
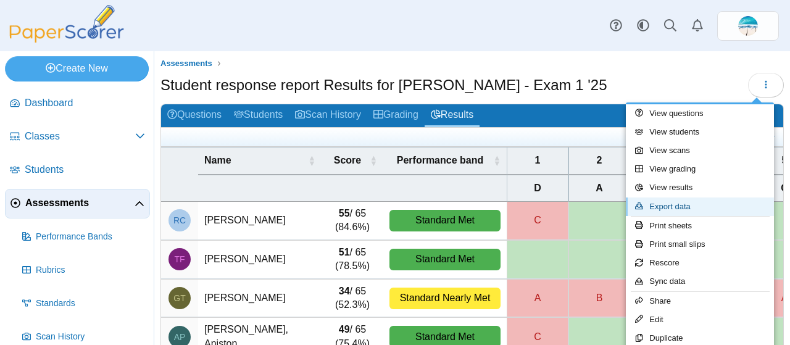
click at [705, 202] on link "Export data" at bounding box center [700, 207] width 148 height 19
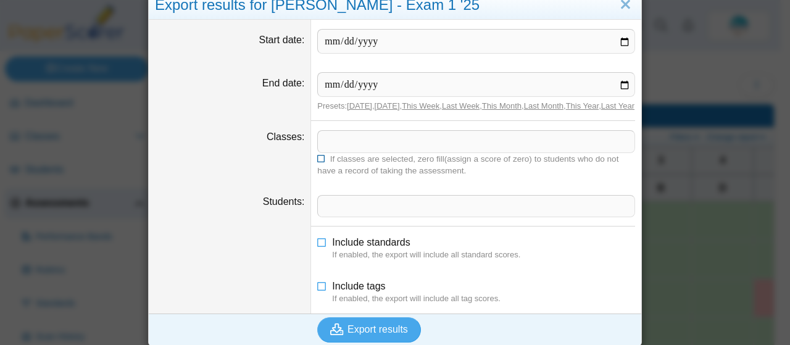
scroll to position [24, 0]
click at [495, 151] on span at bounding box center [476, 140] width 317 height 21
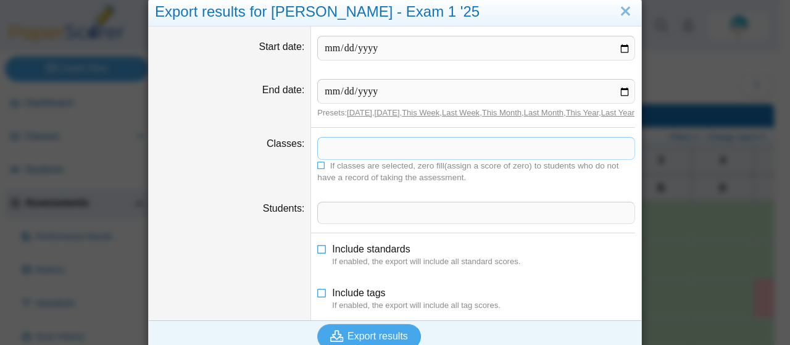
scroll to position [17, 0]
click at [317, 167] on icon at bounding box center [321, 163] width 9 height 7
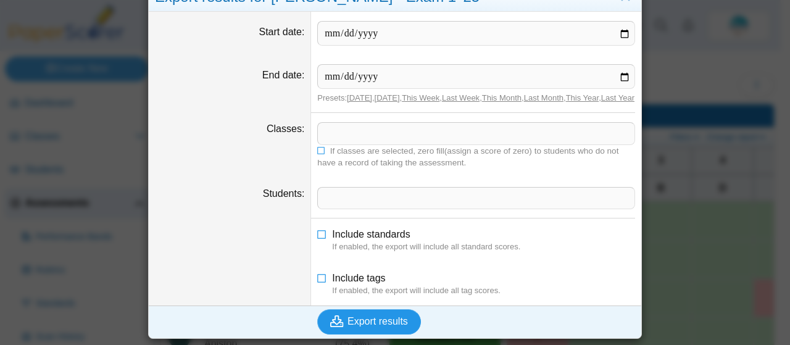
click at [364, 326] on span "Export results" at bounding box center [377, 321] width 60 height 10
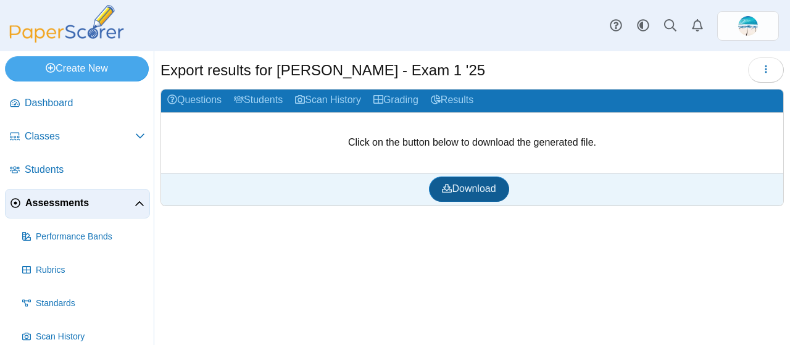
click at [451, 188] on span "Download" at bounding box center [469, 188] width 54 height 10
click at [458, 98] on link "Results" at bounding box center [452, 100] width 55 height 23
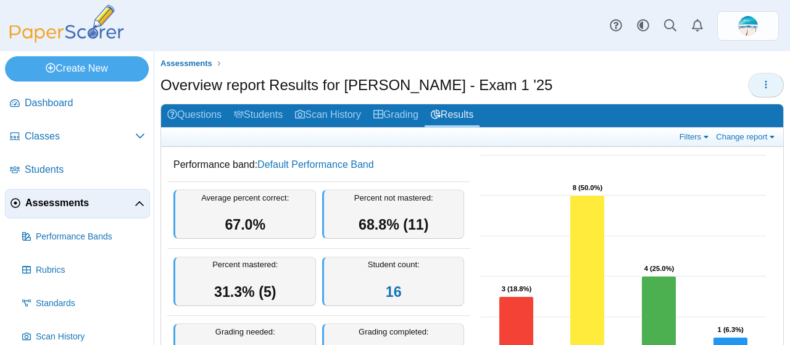
click at [761, 86] on icon "button" at bounding box center [766, 85] width 10 height 10
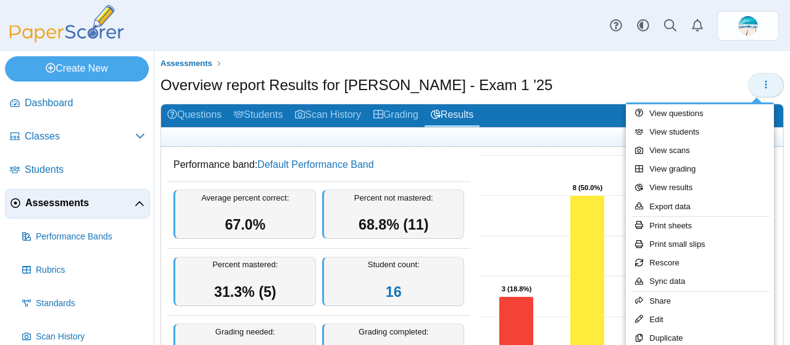
drag, startPoint x: 709, startPoint y: 74, endPoint x: 748, endPoint y: 81, distance: 40.1
click at [748, 81] on div "Overview report Results for Kines - Exam 1 '25" at bounding box center [471, 87] width 623 height 28
click at [748, 81] on button "button" at bounding box center [766, 85] width 36 height 25
click at [647, 85] on div "Overview report Results for Kines - Exam 1 '25" at bounding box center [471, 87] width 623 height 28
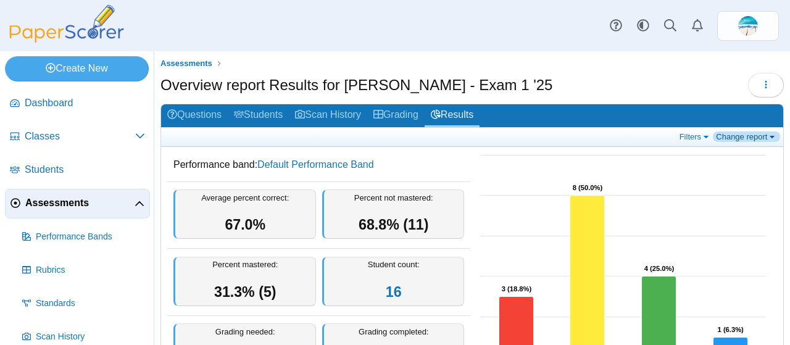
click at [755, 136] on link "Change report" at bounding box center [746, 136] width 67 height 10
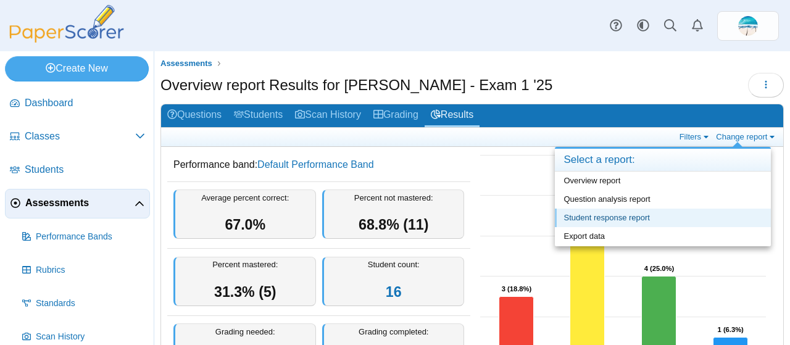
click at [719, 212] on link "Student response report" at bounding box center [663, 218] width 216 height 19
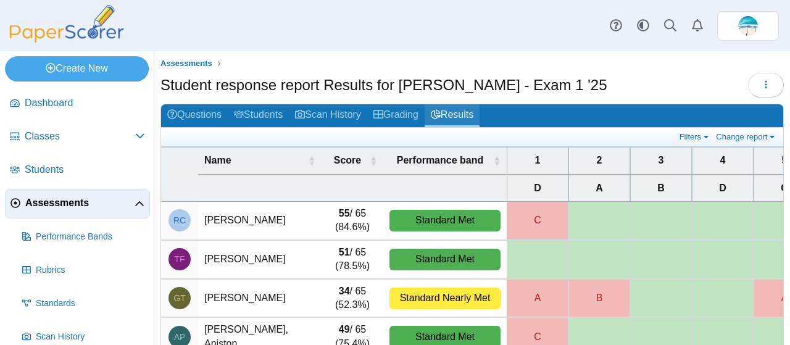
click at [454, 117] on link "Results" at bounding box center [452, 115] width 55 height 23
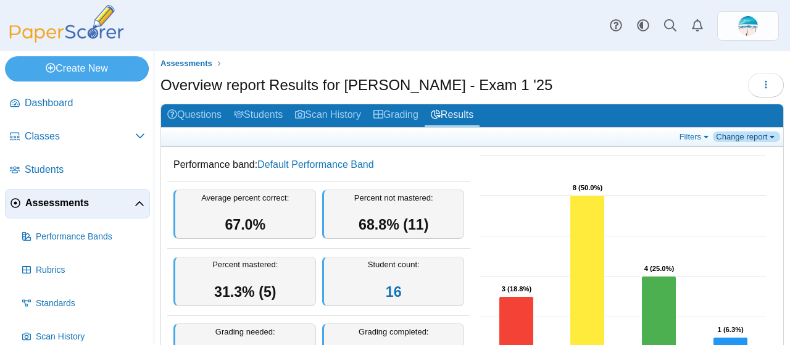
click at [741, 136] on link "Change report" at bounding box center [746, 136] width 67 height 10
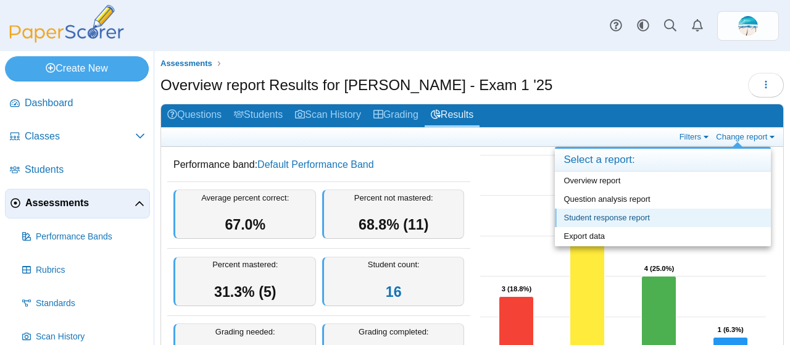
click at [642, 210] on link "Student response report" at bounding box center [663, 218] width 216 height 19
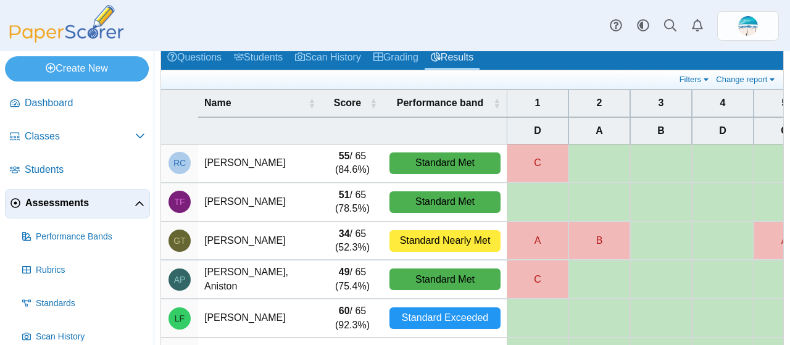
scroll to position [72, 0]
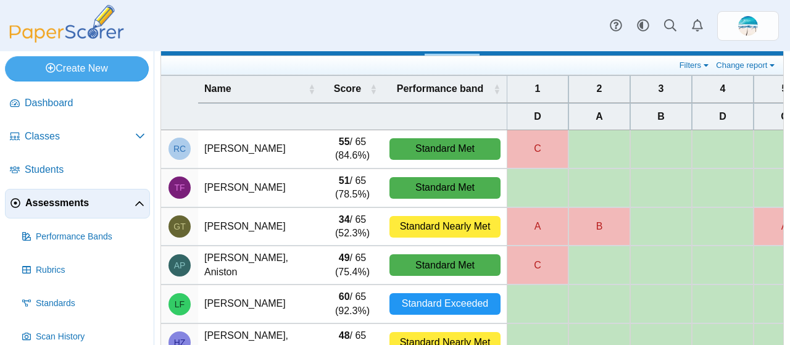
click at [257, 148] on td "[PERSON_NAME]" at bounding box center [259, 149] width 123 height 38
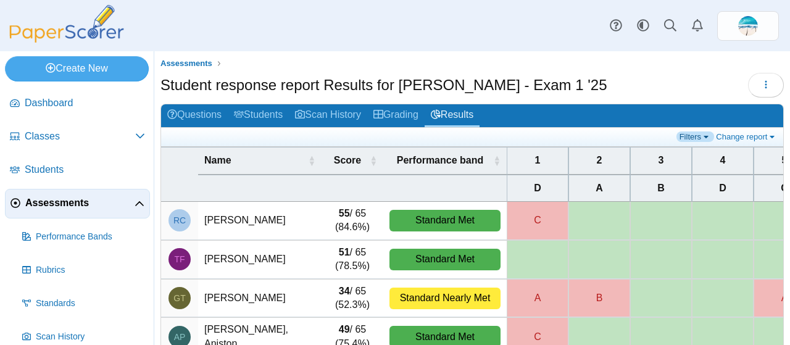
click at [686, 135] on link "Filters" at bounding box center [695, 136] width 38 height 10
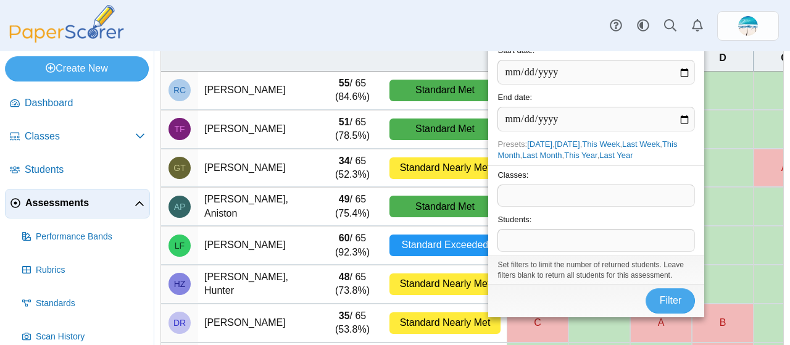
scroll to position [130, 0]
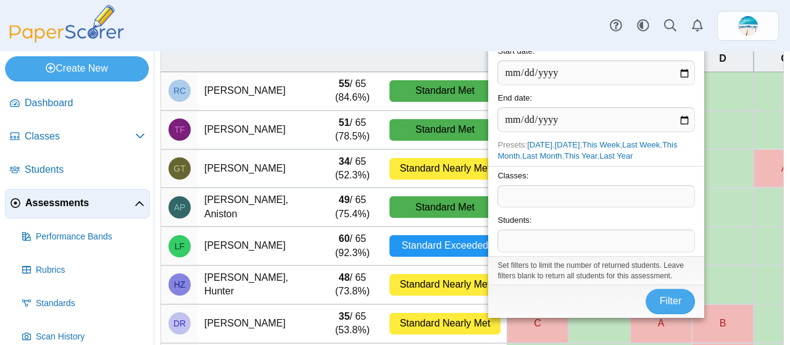
click at [577, 244] on span at bounding box center [596, 240] width 196 height 21
click at [659, 296] on button "Filter" at bounding box center [670, 302] width 49 height 25
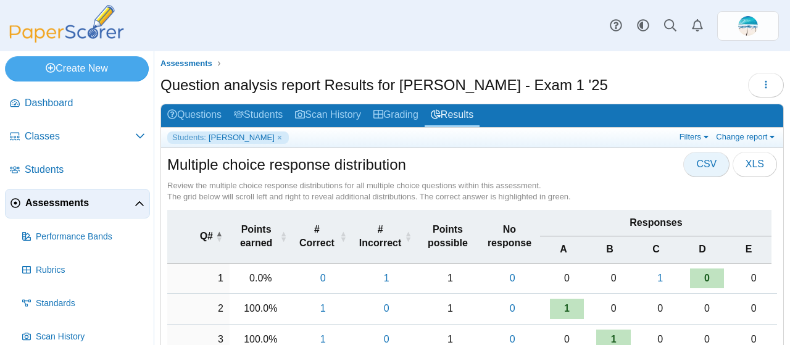
click at [707, 168] on span "CSV" at bounding box center [706, 164] width 20 height 10
